Goal: Find specific fact: Find specific fact

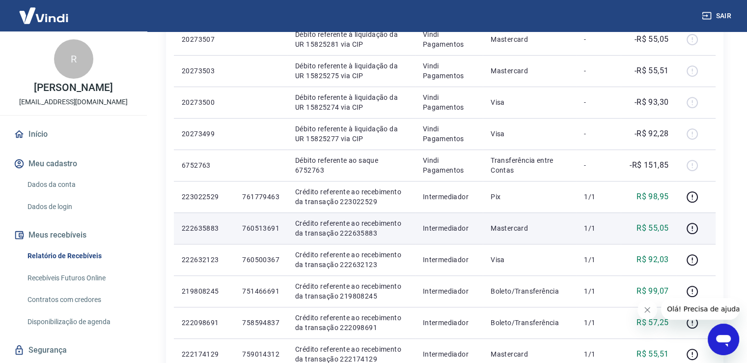
scroll to position [295, 0]
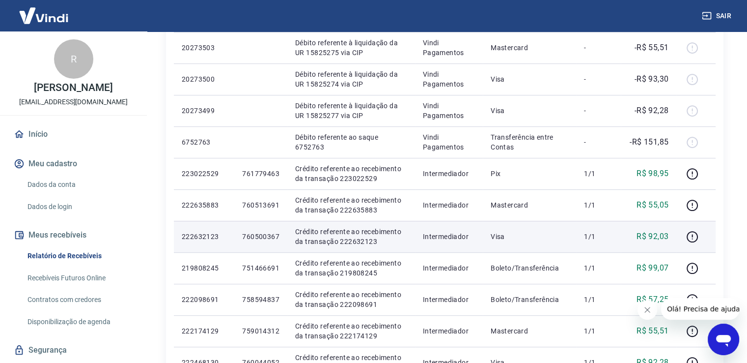
click at [269, 236] on p "760500367" at bounding box center [260, 236] width 37 height 10
copy p "760500367"
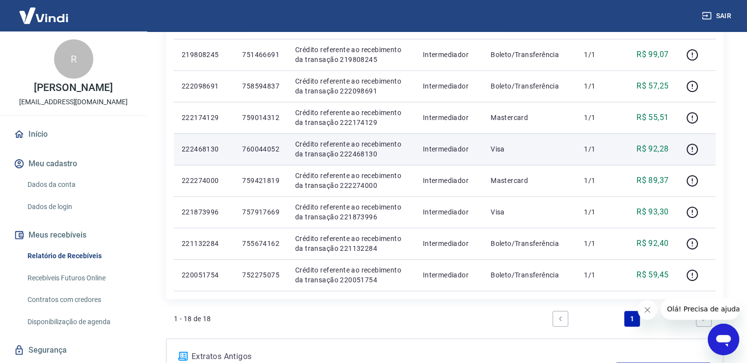
scroll to position [491, 0]
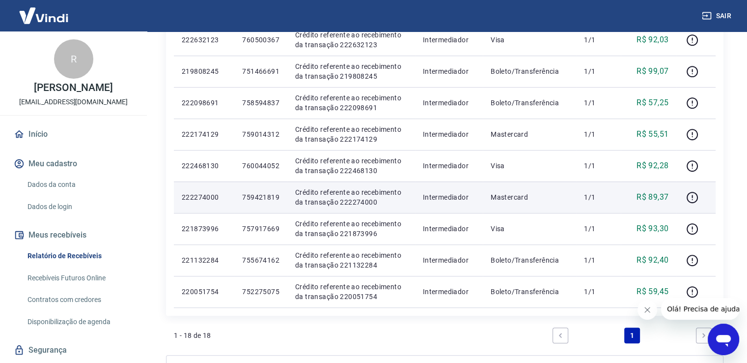
click at [262, 197] on p "759421819" at bounding box center [260, 197] width 37 height 10
copy p "759421819"
click at [693, 193] on icon "button" at bounding box center [692, 197] width 12 height 12
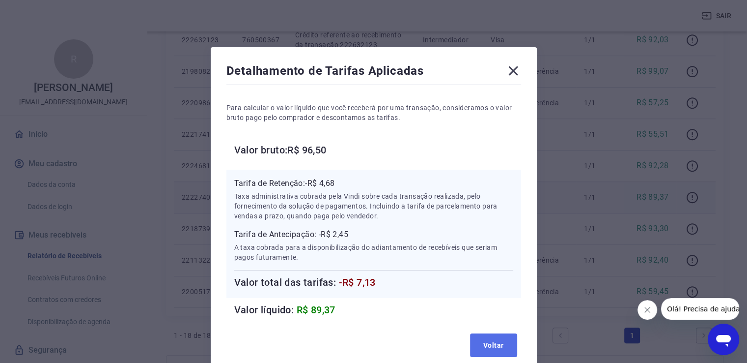
click at [490, 338] on button "Voltar" at bounding box center [493, 345] width 47 height 24
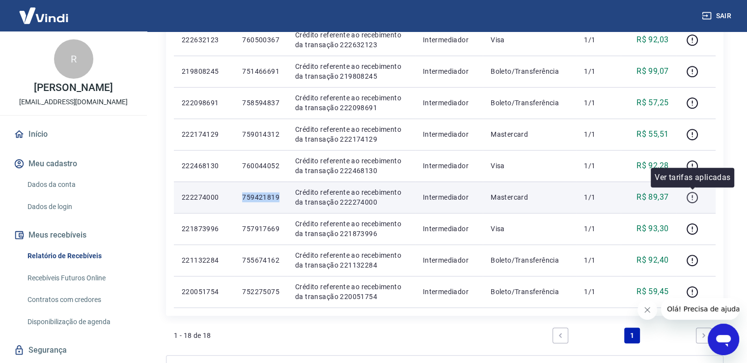
click at [691, 197] on icon "button" at bounding box center [692, 197] width 12 height 12
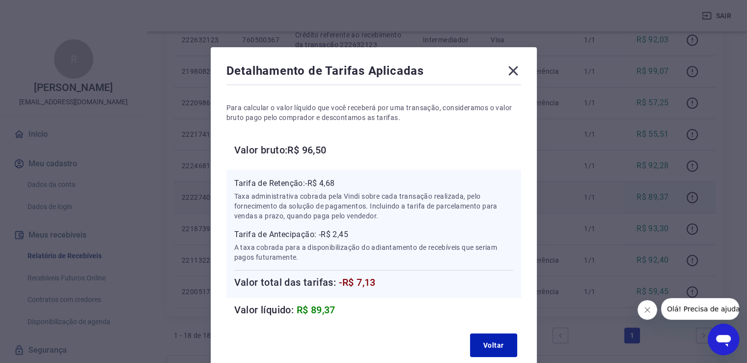
click at [513, 69] on icon at bounding box center [512, 70] width 9 height 9
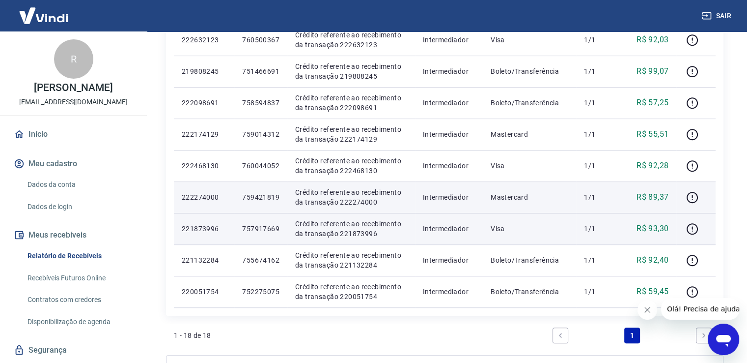
click at [268, 228] on p "757917669" at bounding box center [260, 229] width 37 height 10
copy p "757917669"
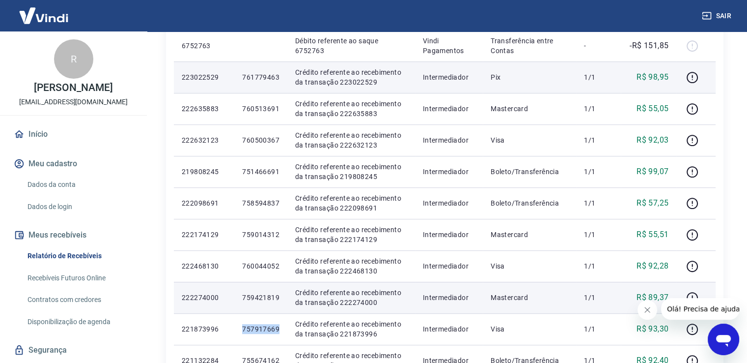
scroll to position [393, 0]
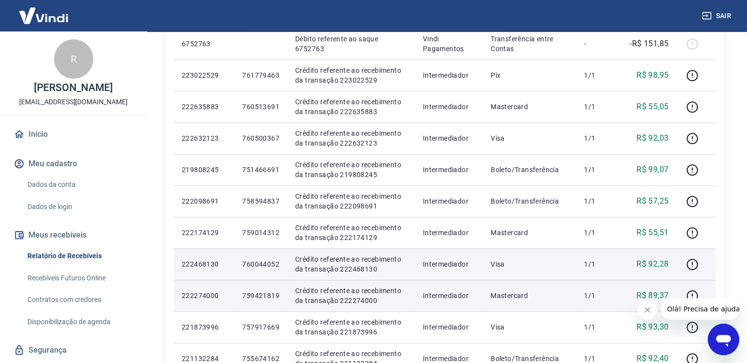
click at [263, 266] on p "760044052" at bounding box center [260, 264] width 37 height 10
copy p "760044052"
click at [694, 263] on icon "button" at bounding box center [692, 264] width 12 height 12
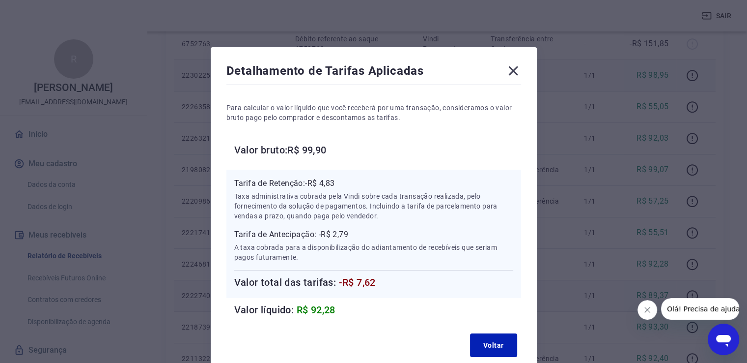
click at [512, 73] on icon at bounding box center [512, 70] width 9 height 9
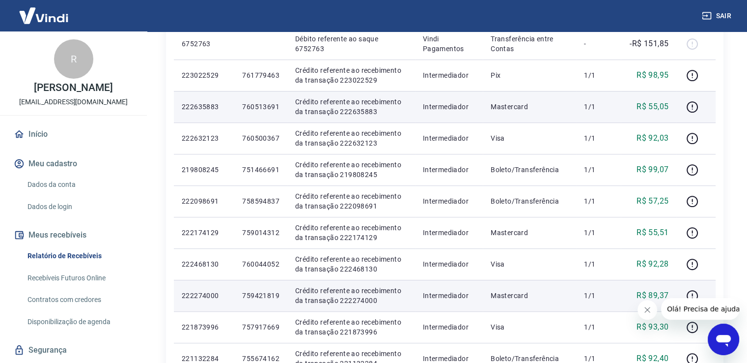
click at [267, 109] on p "760513691" at bounding box center [260, 107] width 37 height 10
copy p "760513691"
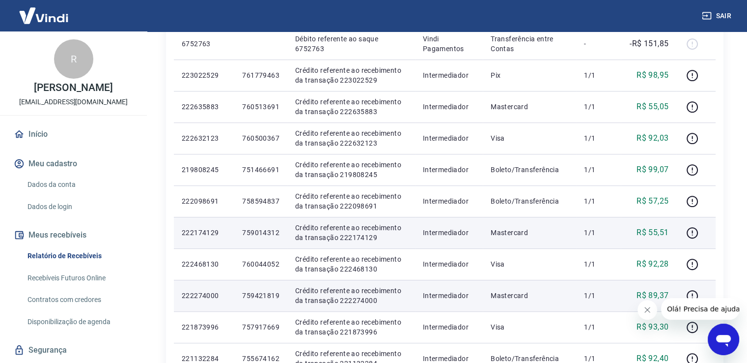
click at [256, 229] on p "759014312" at bounding box center [260, 232] width 37 height 10
click at [255, 229] on p "759014312" at bounding box center [260, 232] width 37 height 10
copy p "759014312"
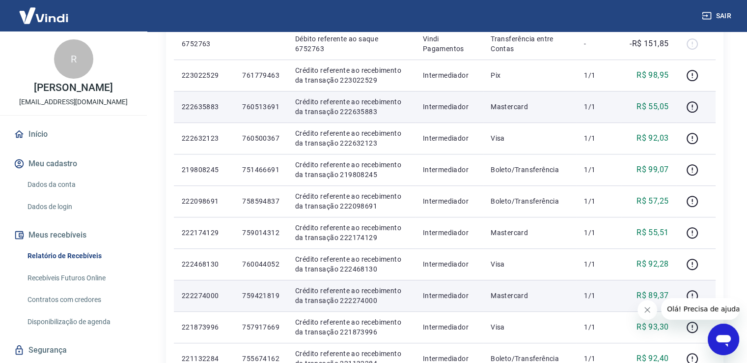
click at [268, 109] on p "760513691" at bounding box center [260, 107] width 37 height 10
copy p "760513691"
